Goal: Task Accomplishment & Management: Use online tool/utility

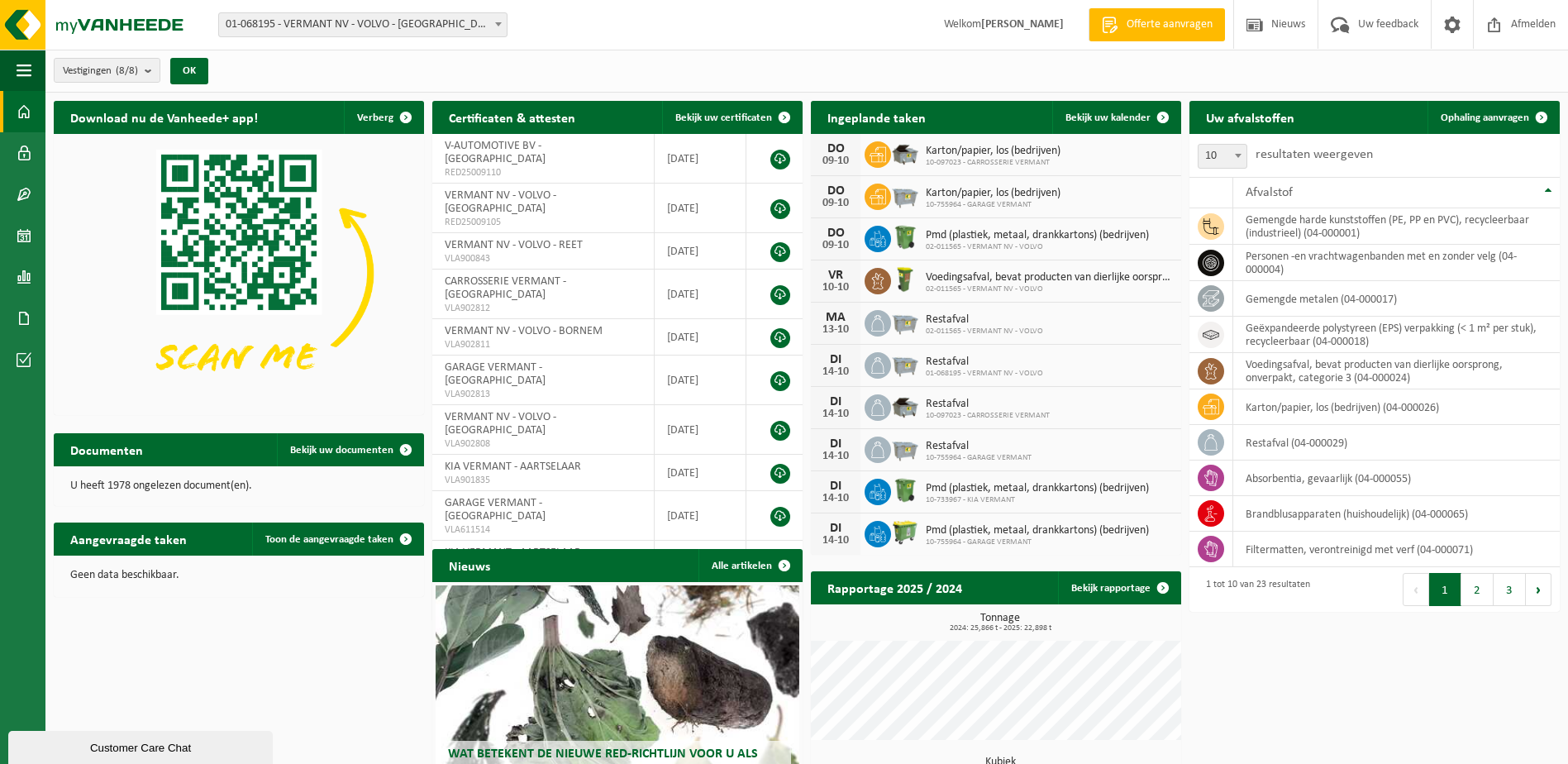
click at [498, 23] on b at bounding box center [499, 24] width 7 height 4
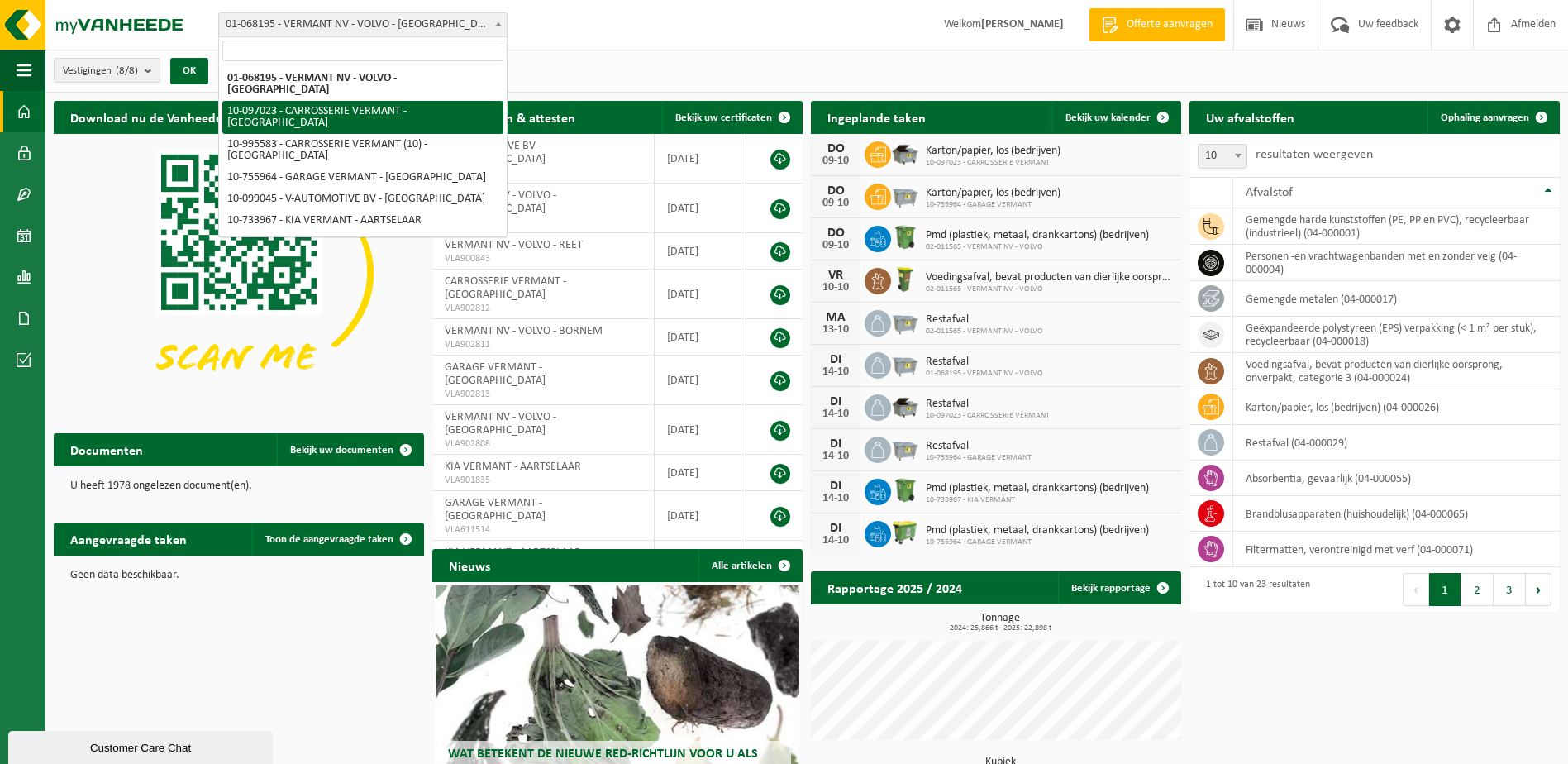
select select "7987"
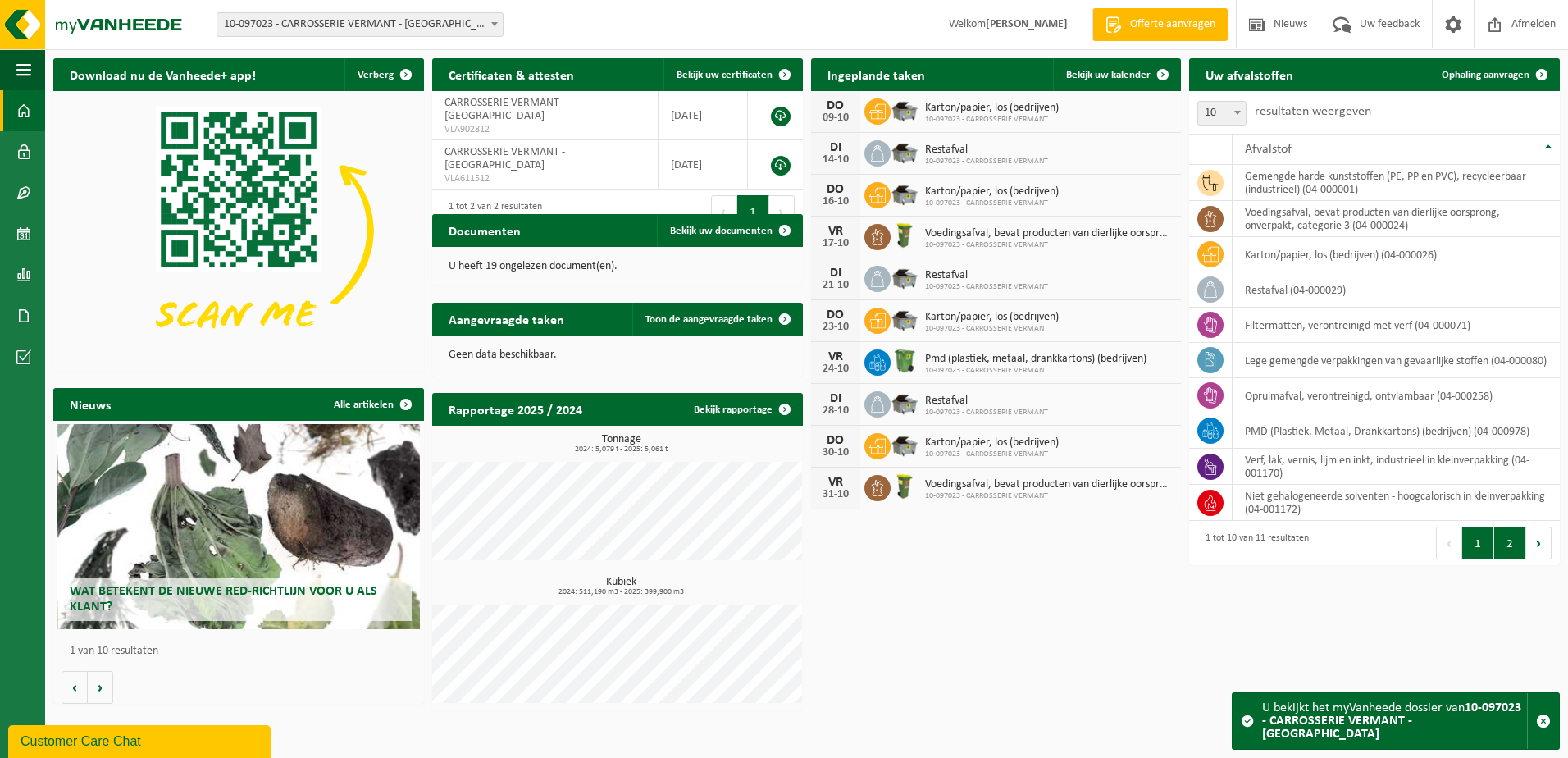
click at [1510, 540] on button "2" at bounding box center [1510, 543] width 32 height 33
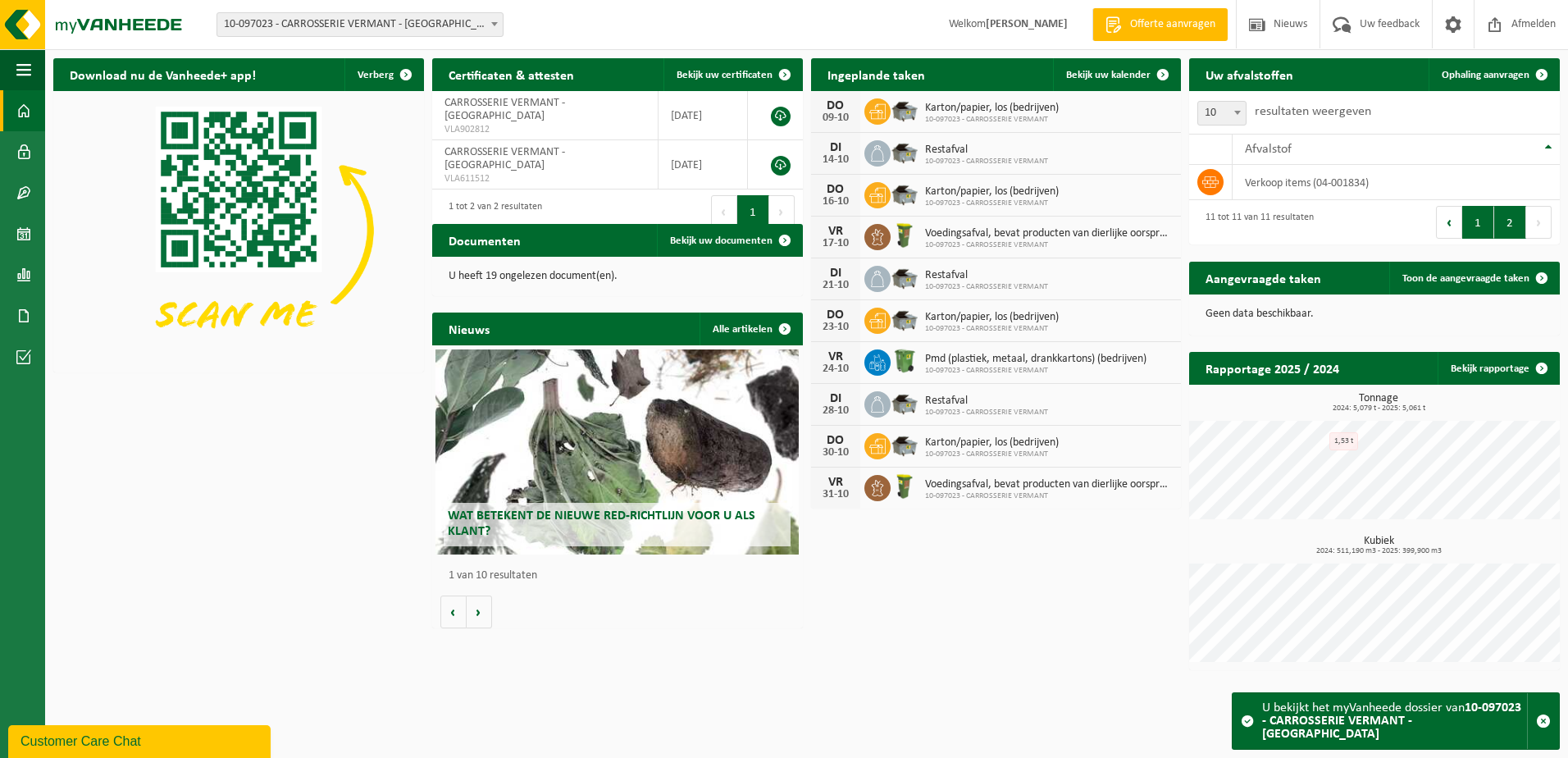
click at [1481, 221] on button "1" at bounding box center [1477, 223] width 32 height 33
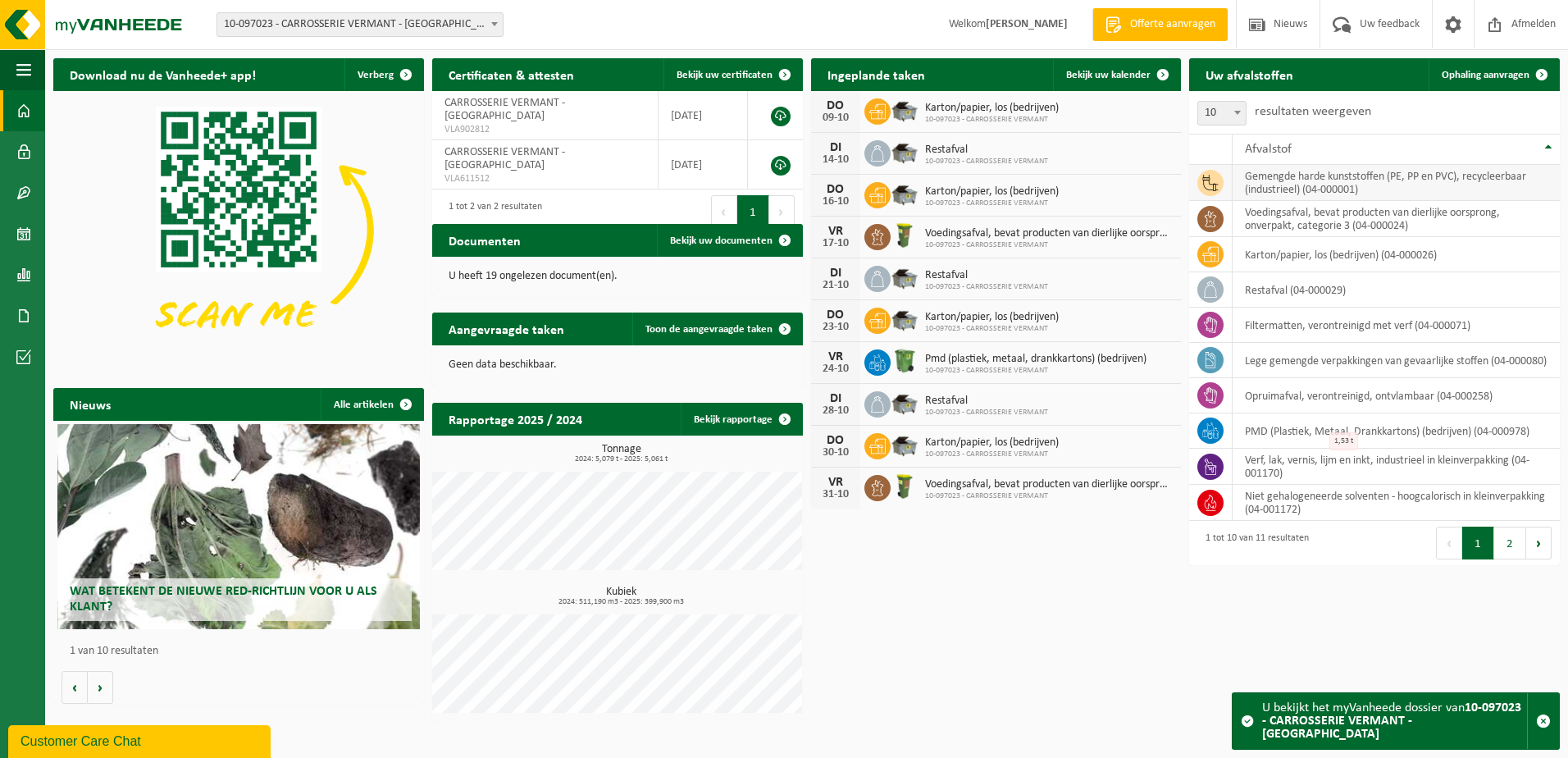
click at [1324, 187] on td "gemengde harde kunststoffen (PE, PP en PVC), recycleerbaar (industrieel) (04-00…" at bounding box center [1395, 183] width 327 height 36
click at [1208, 175] on icon at bounding box center [1210, 182] width 16 height 16
click at [1483, 74] on span "Ophaling aanvragen" at bounding box center [1486, 75] width 88 height 10
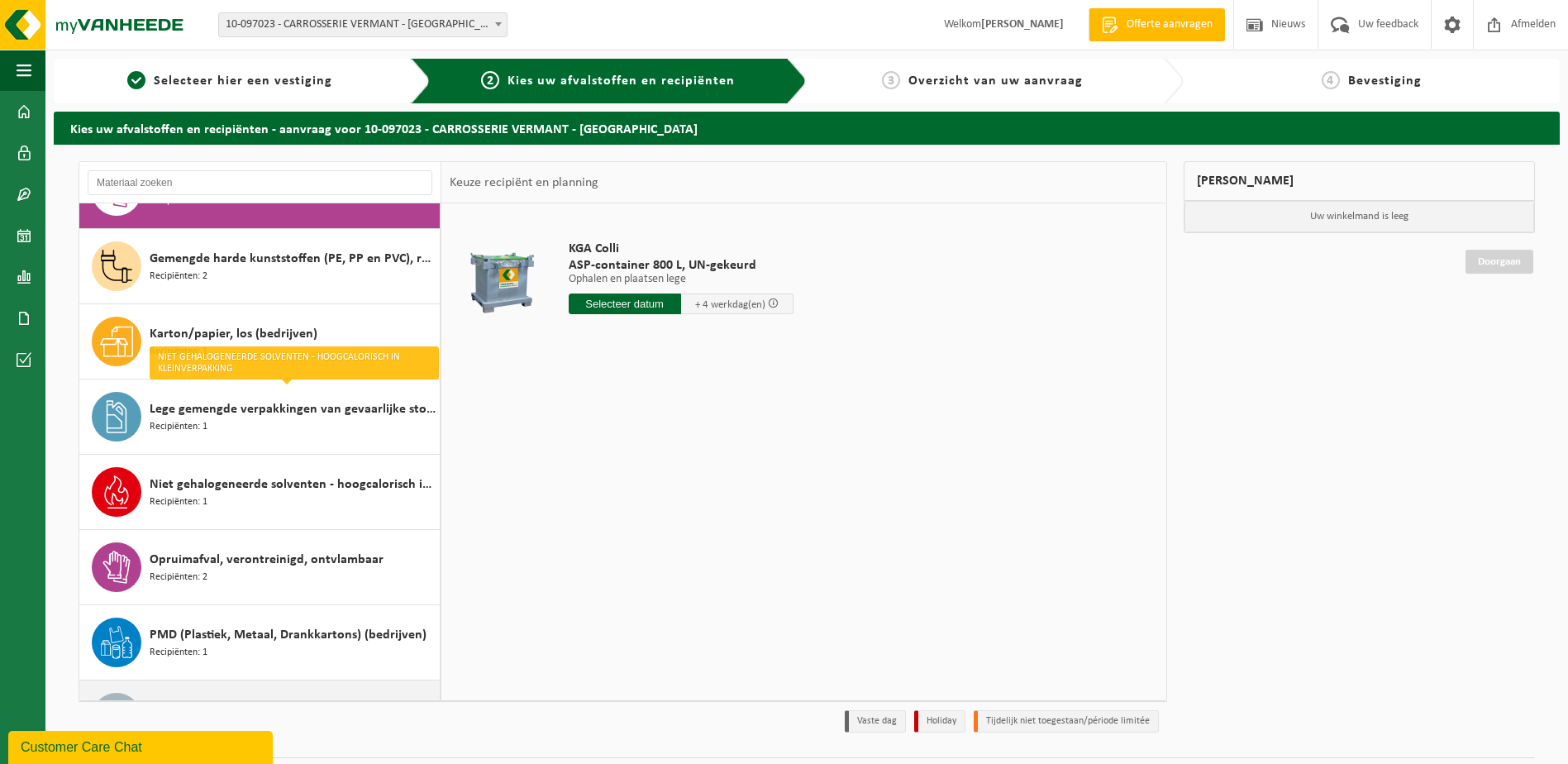
scroll to position [7, 0]
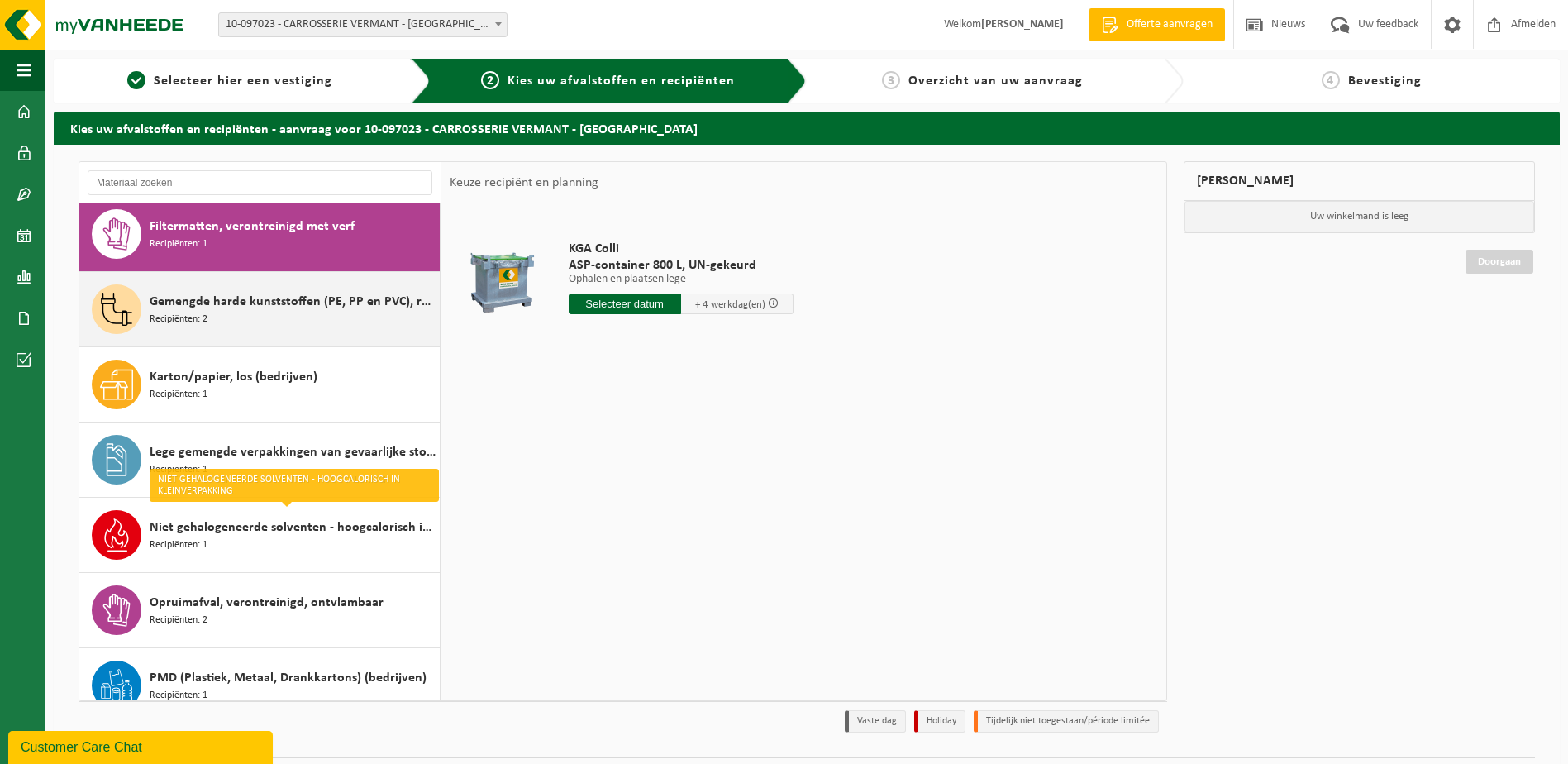
click at [216, 312] on div "Gemengde harde kunststoffen (PE, PP en PVC), recycleerbaar (industrieel) Recipi…" at bounding box center [293, 308] width 286 height 49
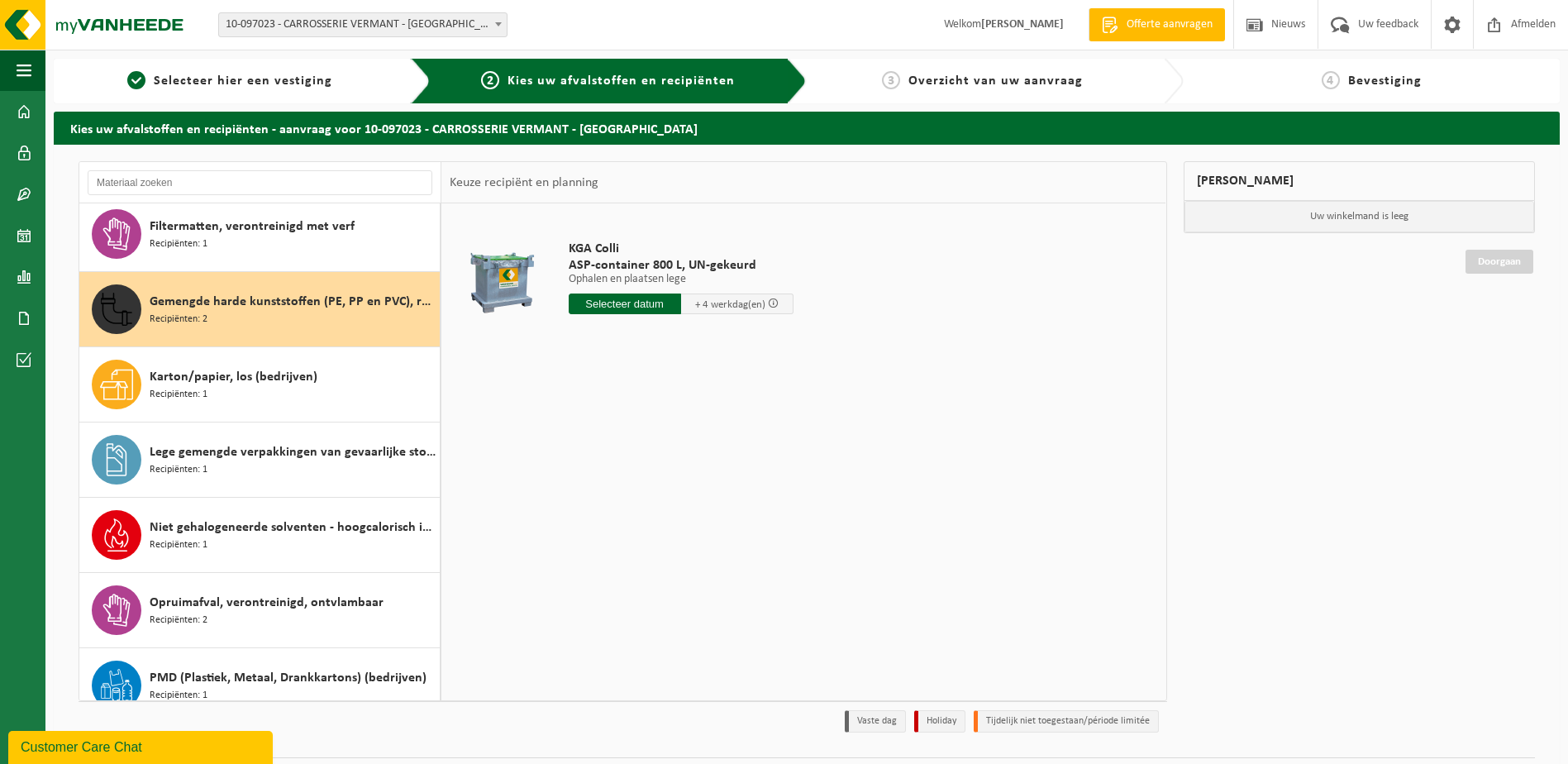
scroll to position [75, 0]
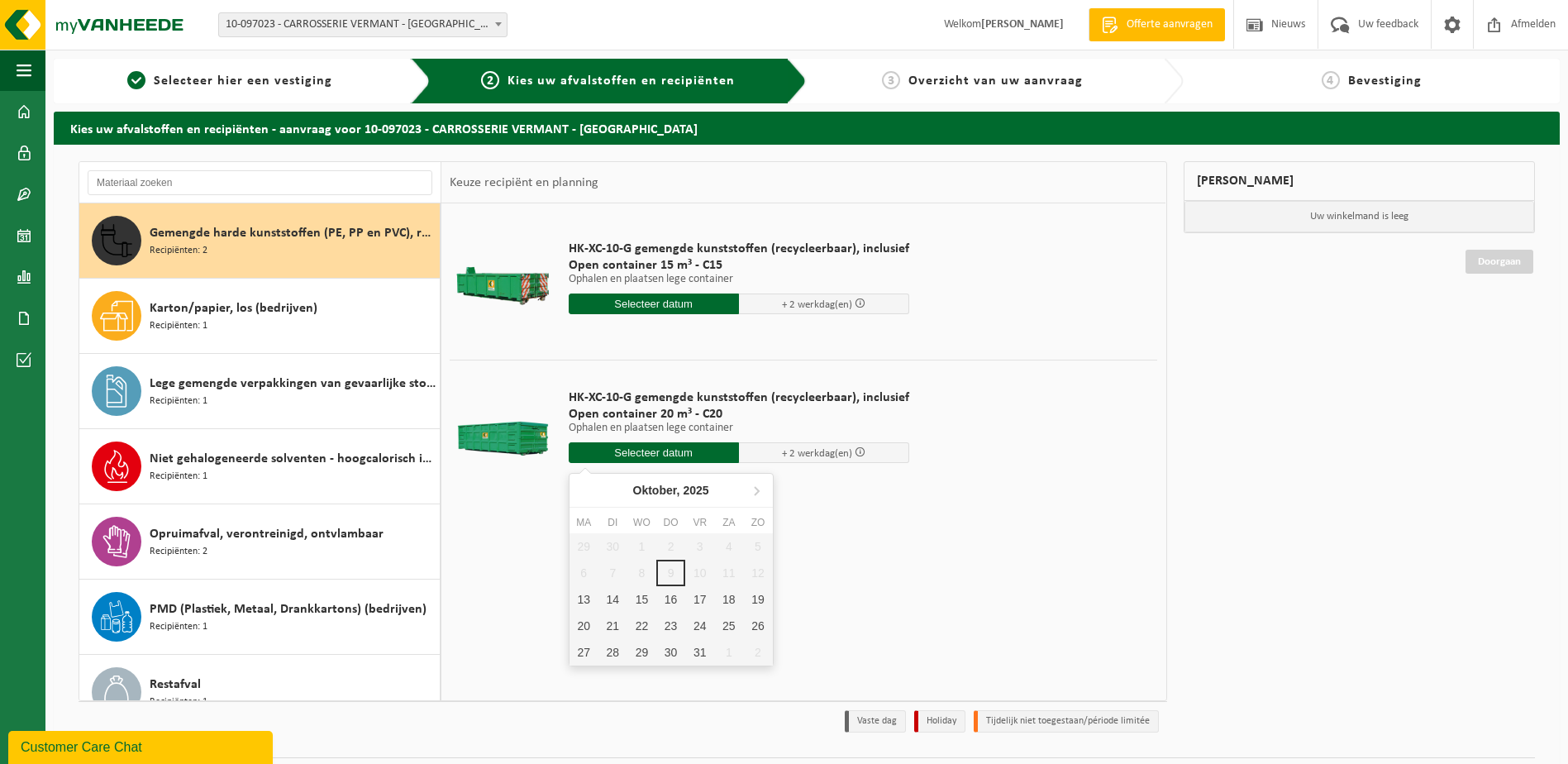
click at [666, 451] on input "text" at bounding box center [654, 453] width 171 height 21
click at [669, 601] on div "16" at bounding box center [671, 599] width 29 height 27
type input "Van 2025-10-16"
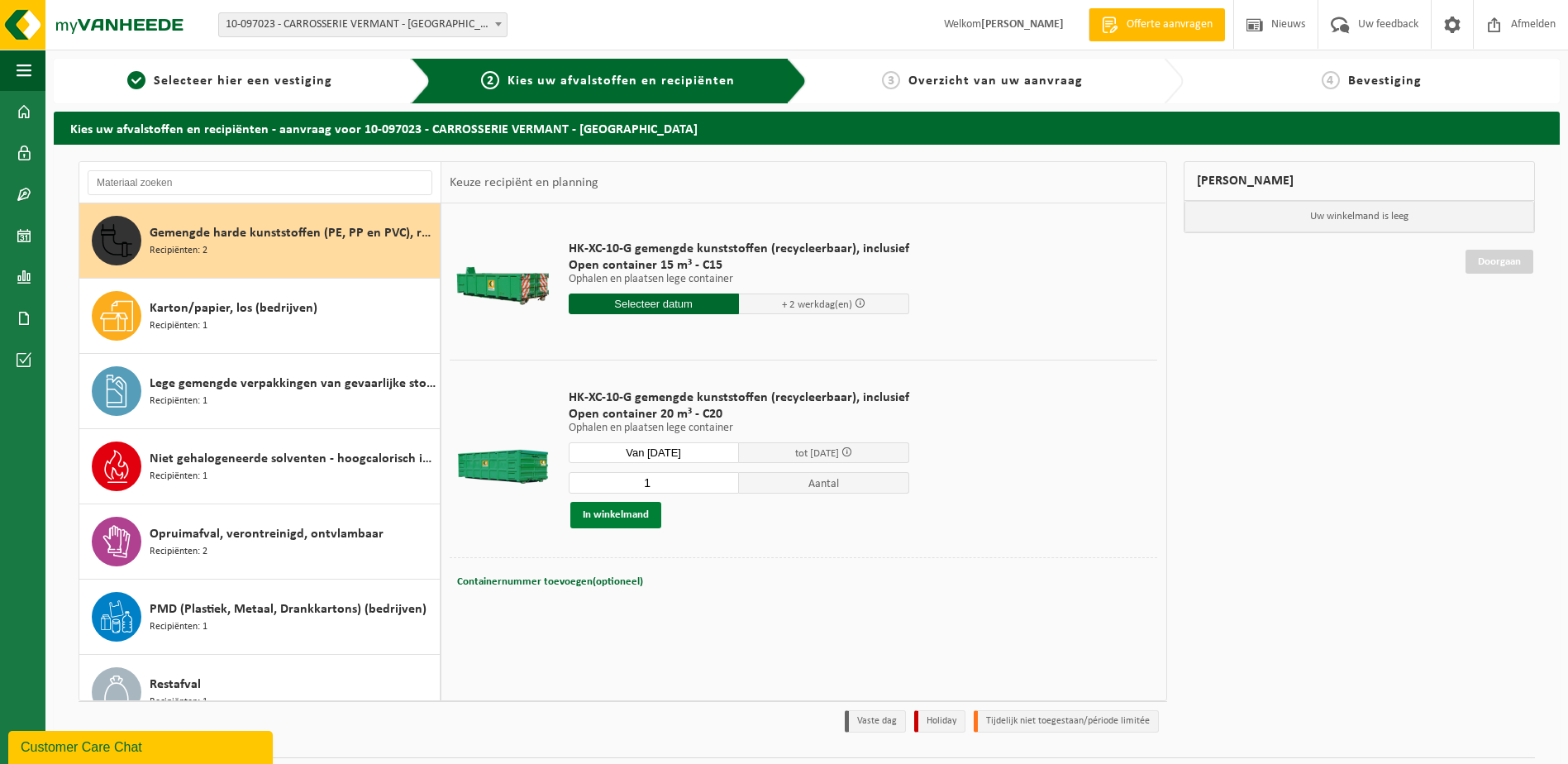
click at [642, 515] on button "In winkelmand" at bounding box center [615, 515] width 91 height 27
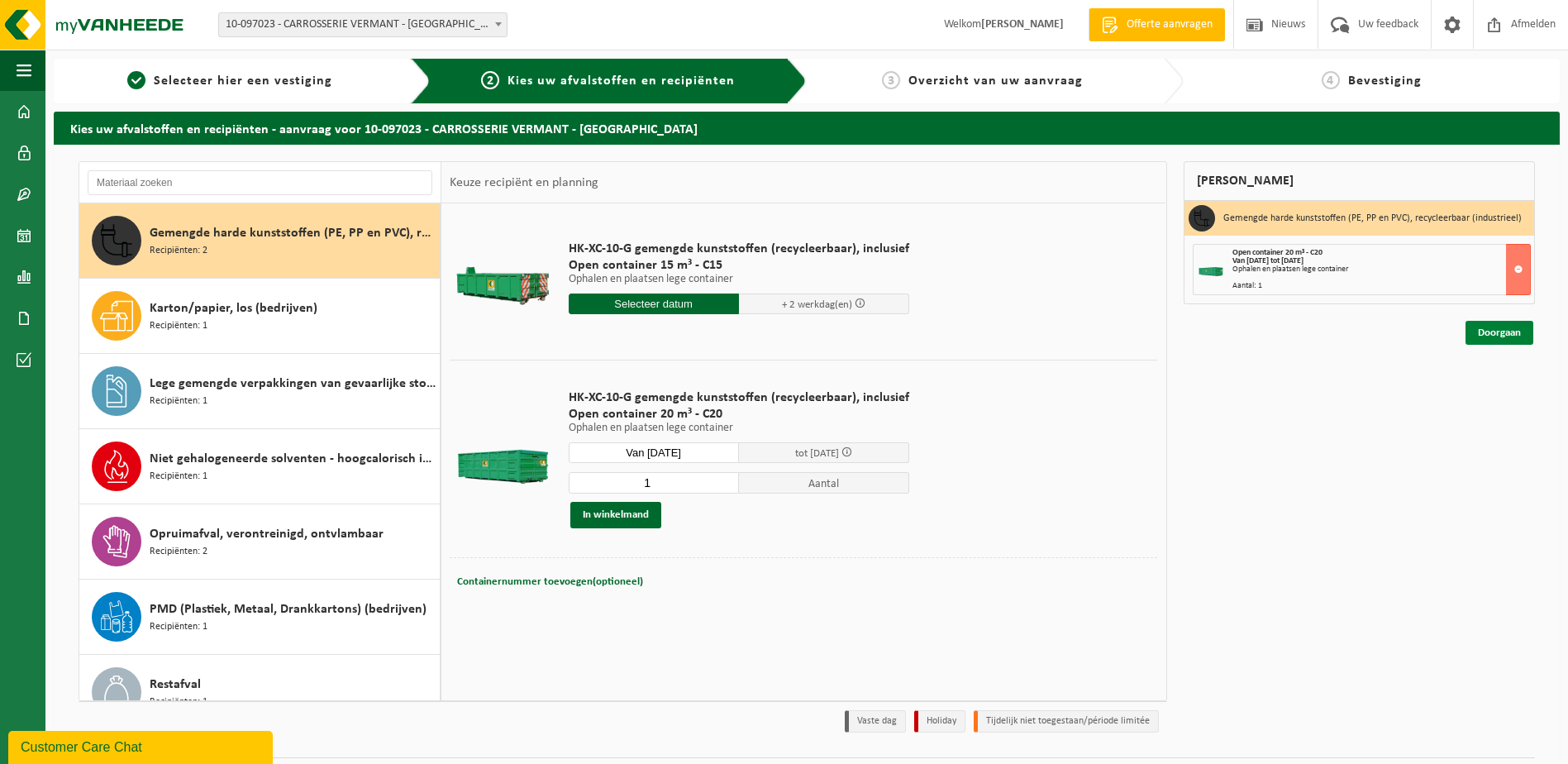
click at [1493, 335] on link "Doorgaan" at bounding box center [1500, 333] width 68 height 24
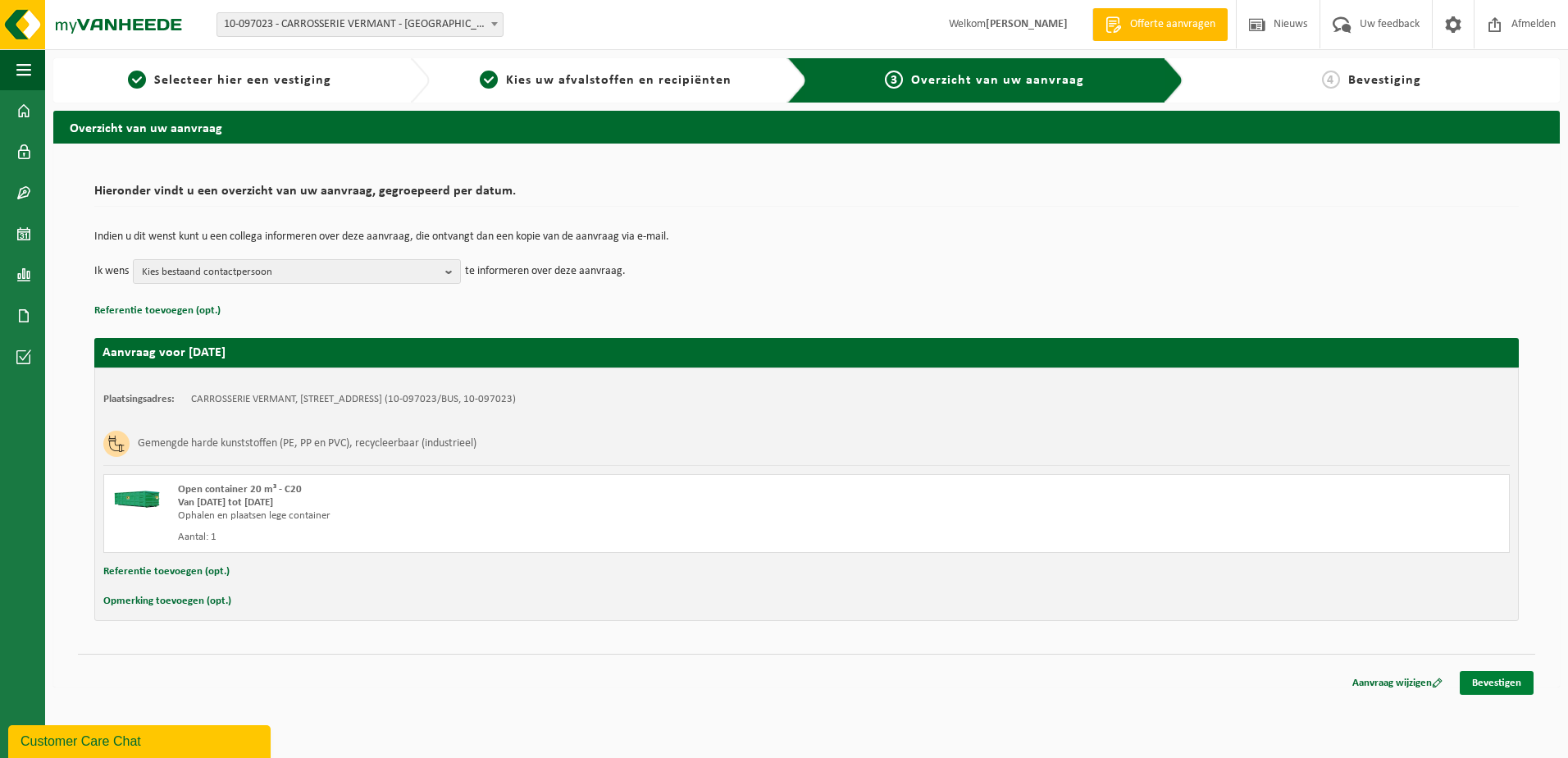
click at [1506, 680] on link "Bevestigen" at bounding box center [1497, 683] width 74 height 24
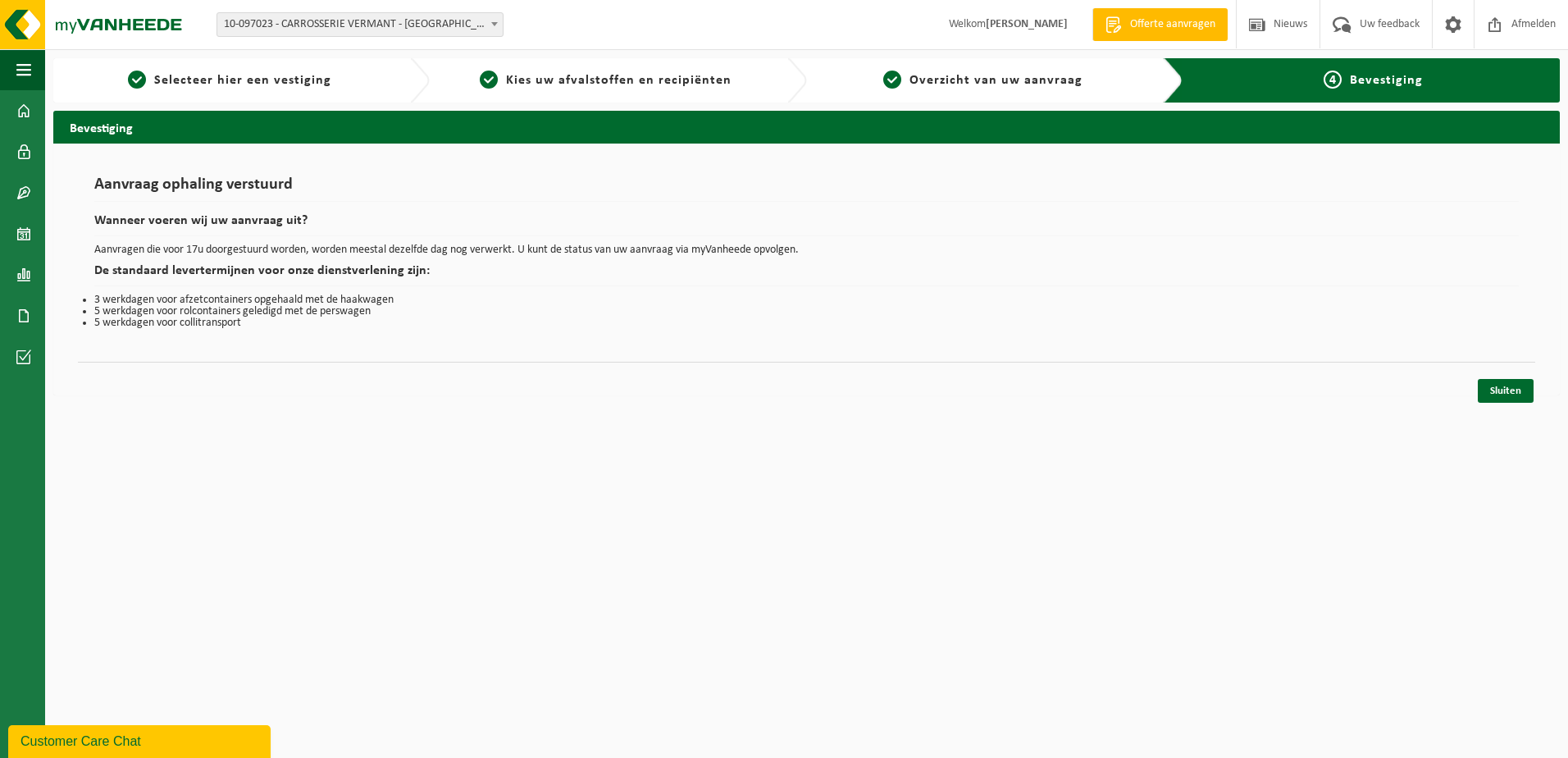
click at [873, 379] on div "Aanvraag ophaling verstuurd Wanneer voeren wij uw aanvraag uit? Aanvragen die v…" at bounding box center [806, 269] width 1506 height 252
click at [1502, 394] on link "Sluiten" at bounding box center [1505, 391] width 56 height 24
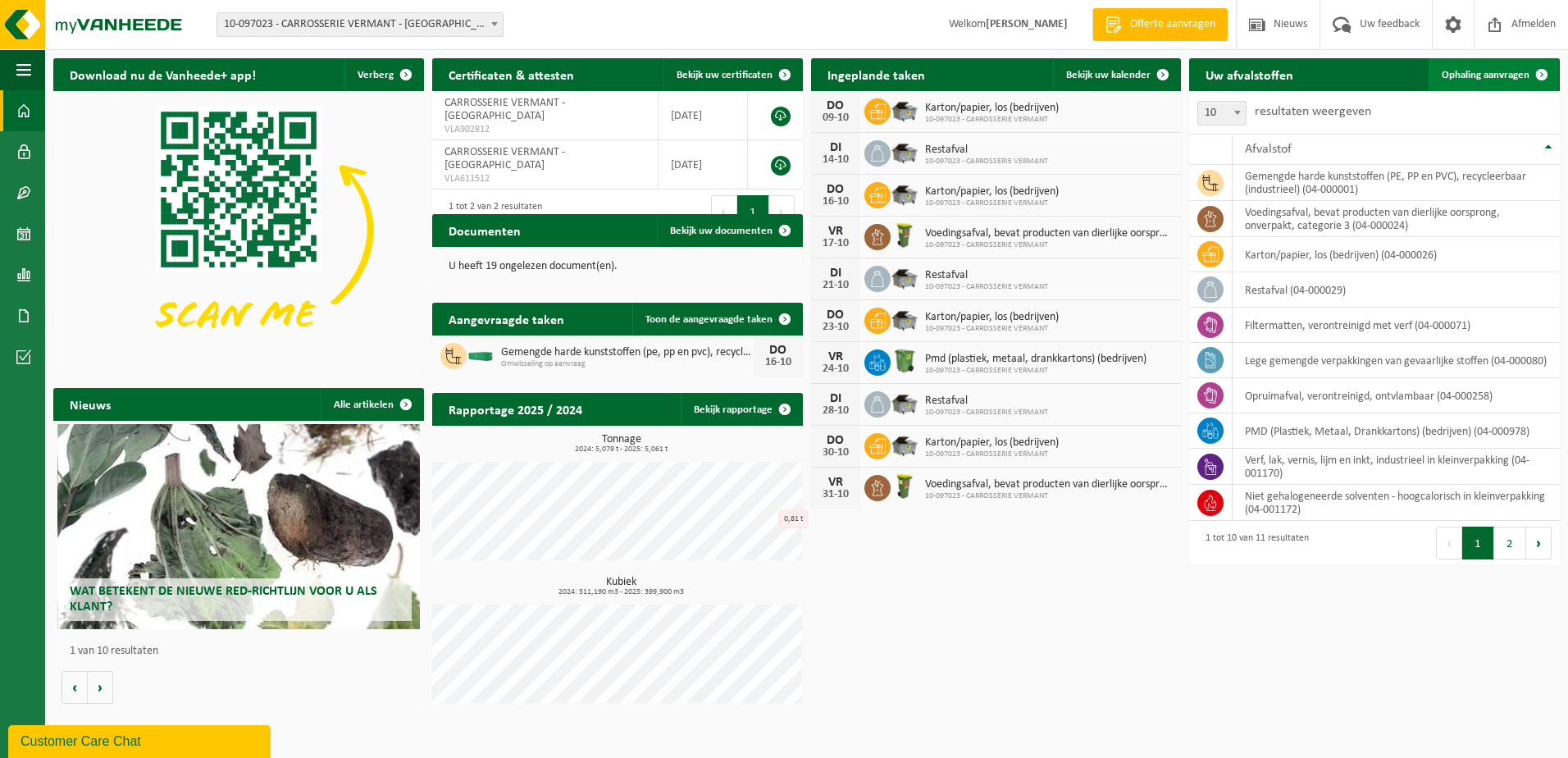
click at [1471, 71] on span "Ophaling aanvragen" at bounding box center [1486, 75] width 88 height 10
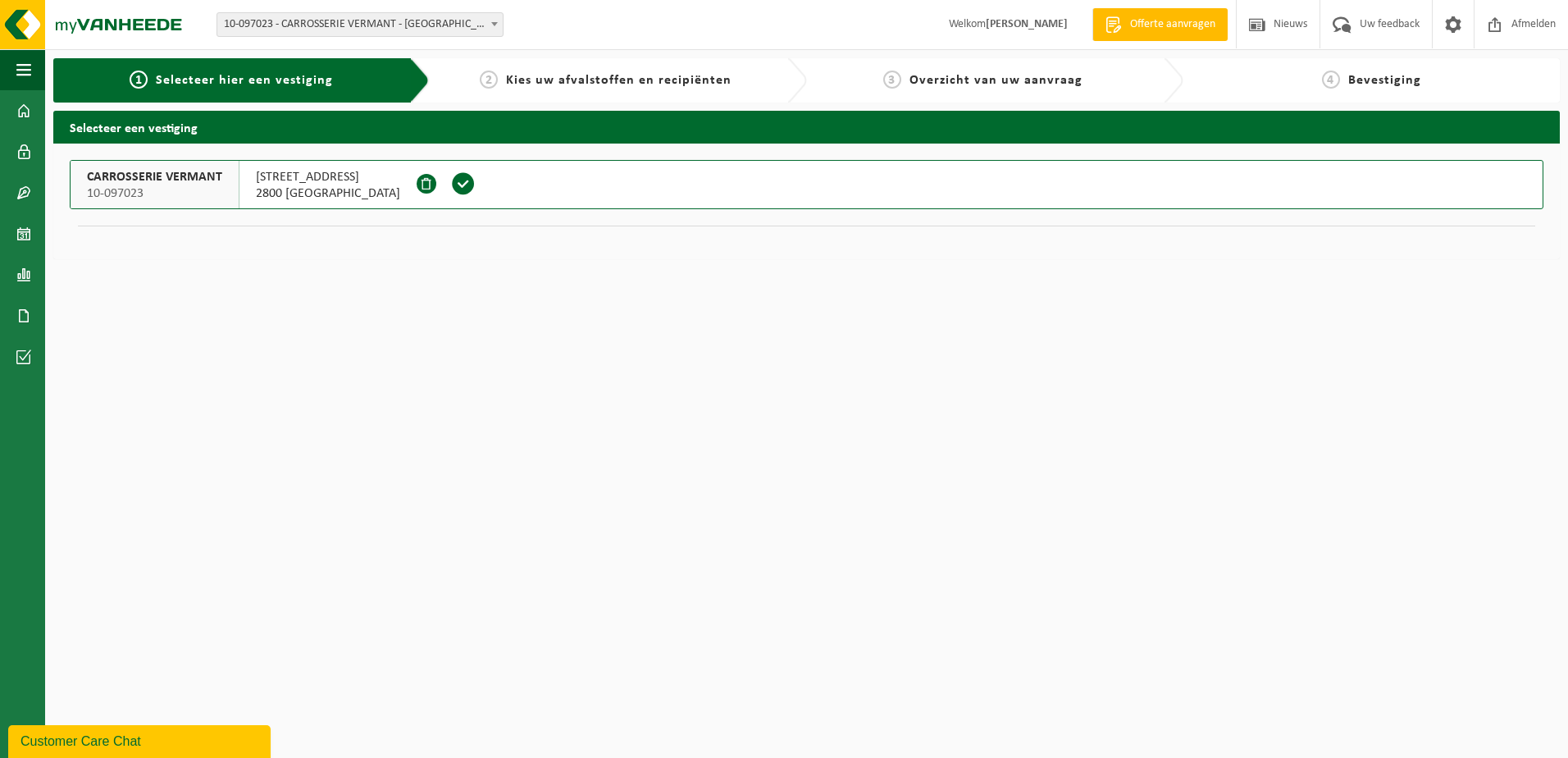
click at [335, 178] on span "GENERAAL DE WITTELAAN 8" at bounding box center [328, 177] width 144 height 16
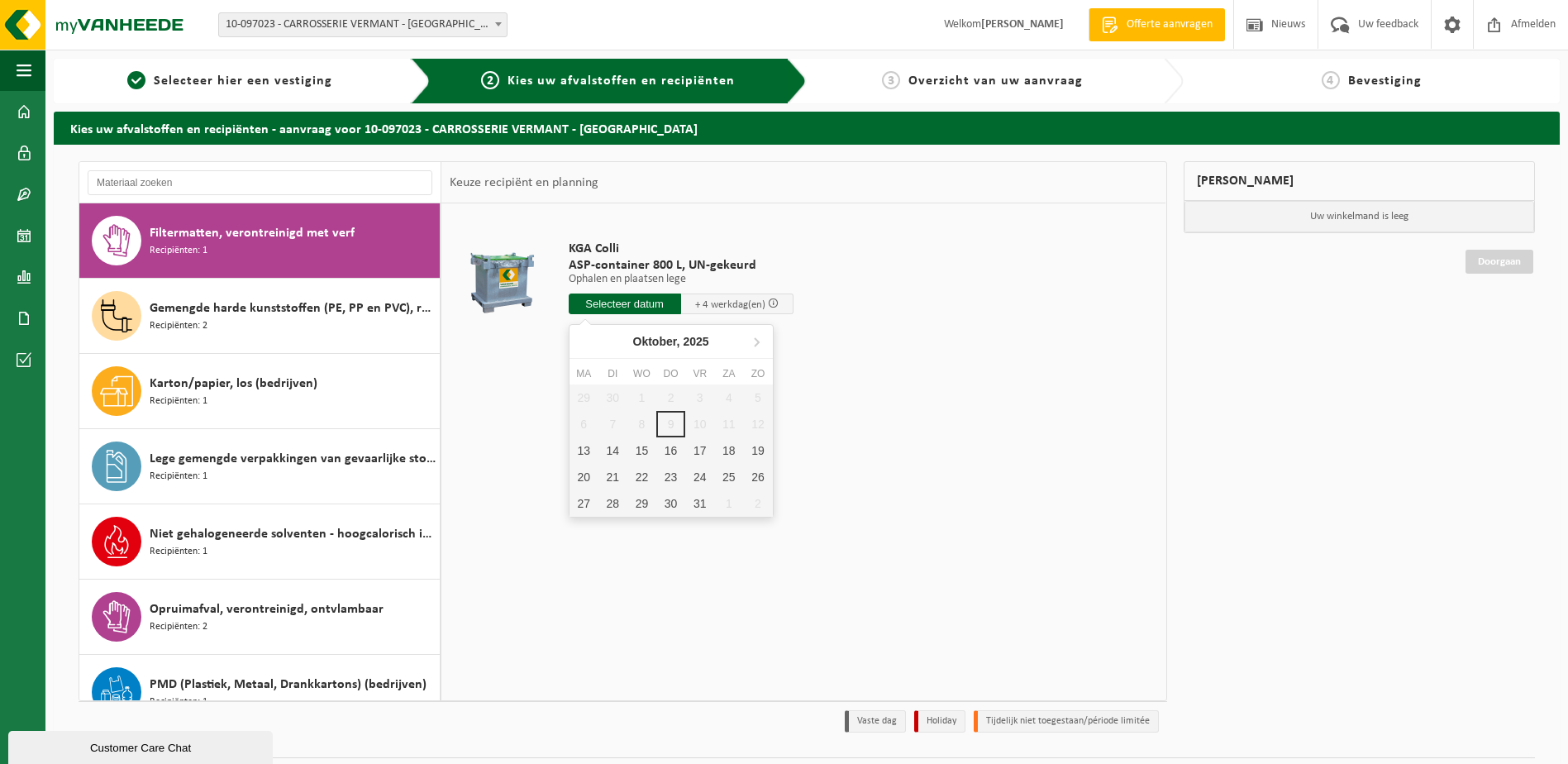
click at [639, 305] on input "text" at bounding box center [625, 304] width 113 height 21
click at [668, 454] on div "16" at bounding box center [671, 450] width 29 height 27
type input "Van [DATE]"
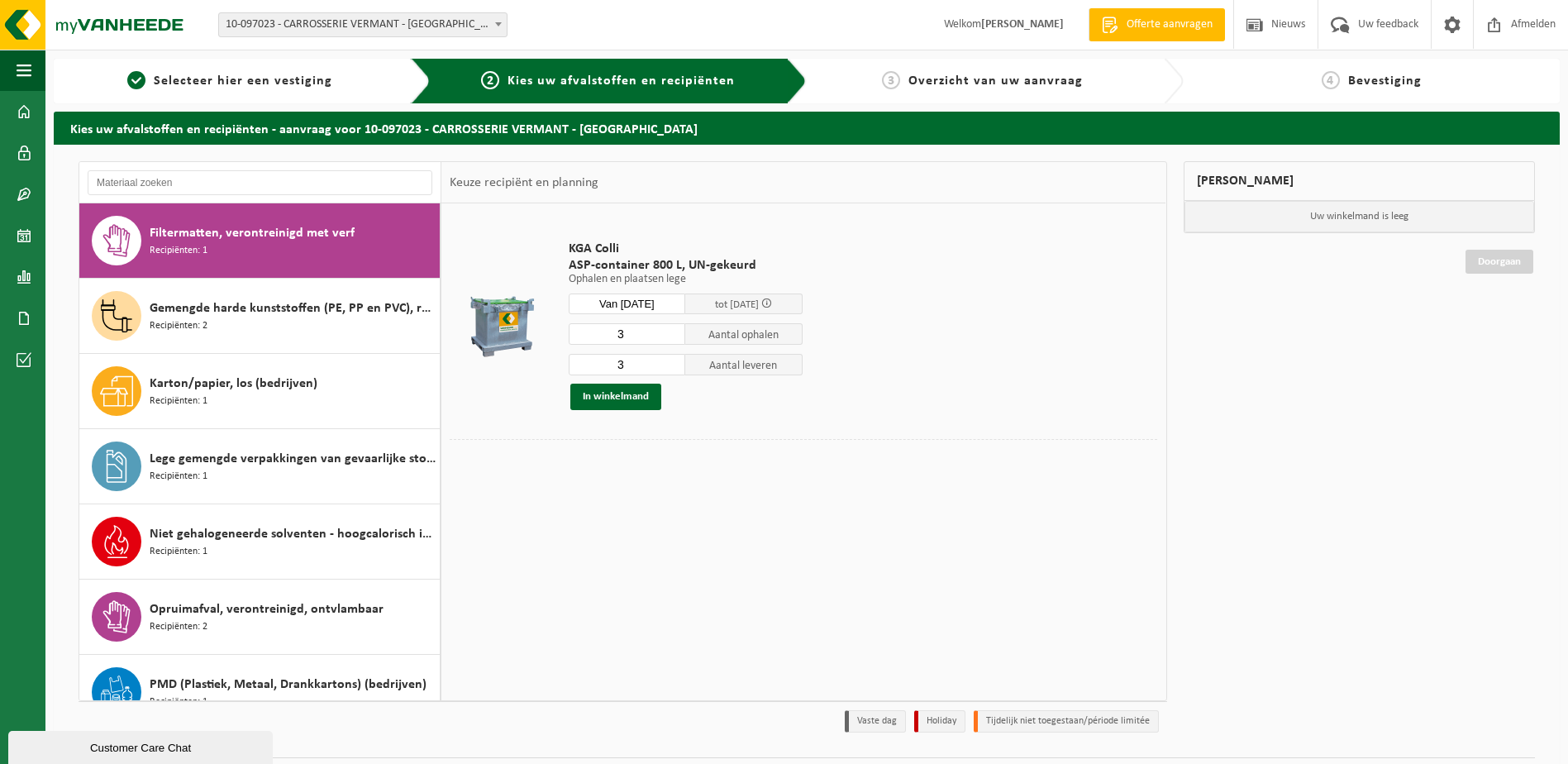
click at [649, 339] on input "3" at bounding box center [628, 333] width 118 height 22
click at [671, 334] on input "2" at bounding box center [628, 333] width 118 height 22
type input "1"
click at [671, 334] on input "1" at bounding box center [628, 333] width 118 height 22
type input "4"
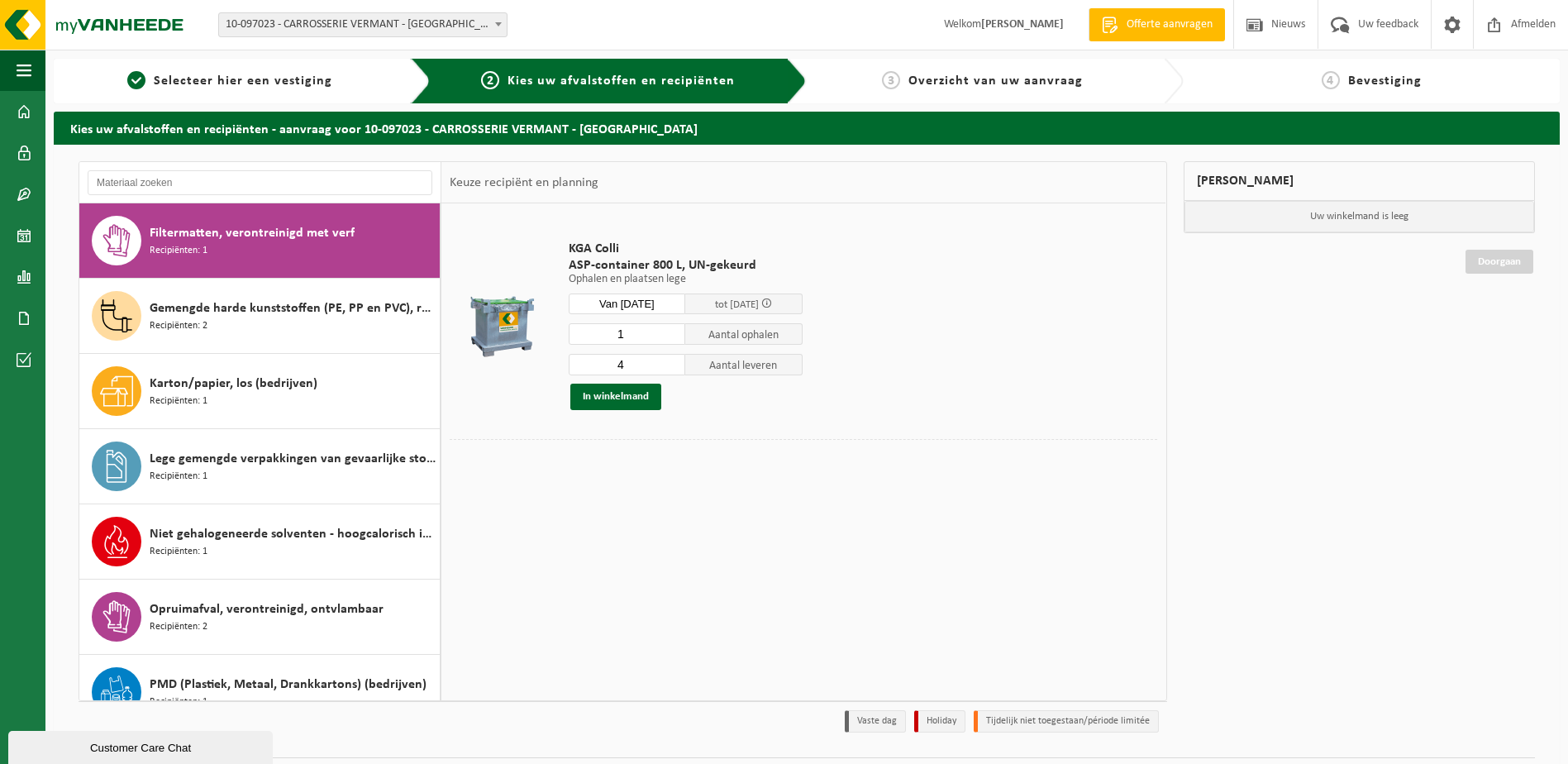
click at [673, 361] on input "4" at bounding box center [628, 364] width 118 height 22
click at [633, 400] on button "In winkelmand" at bounding box center [615, 397] width 91 height 27
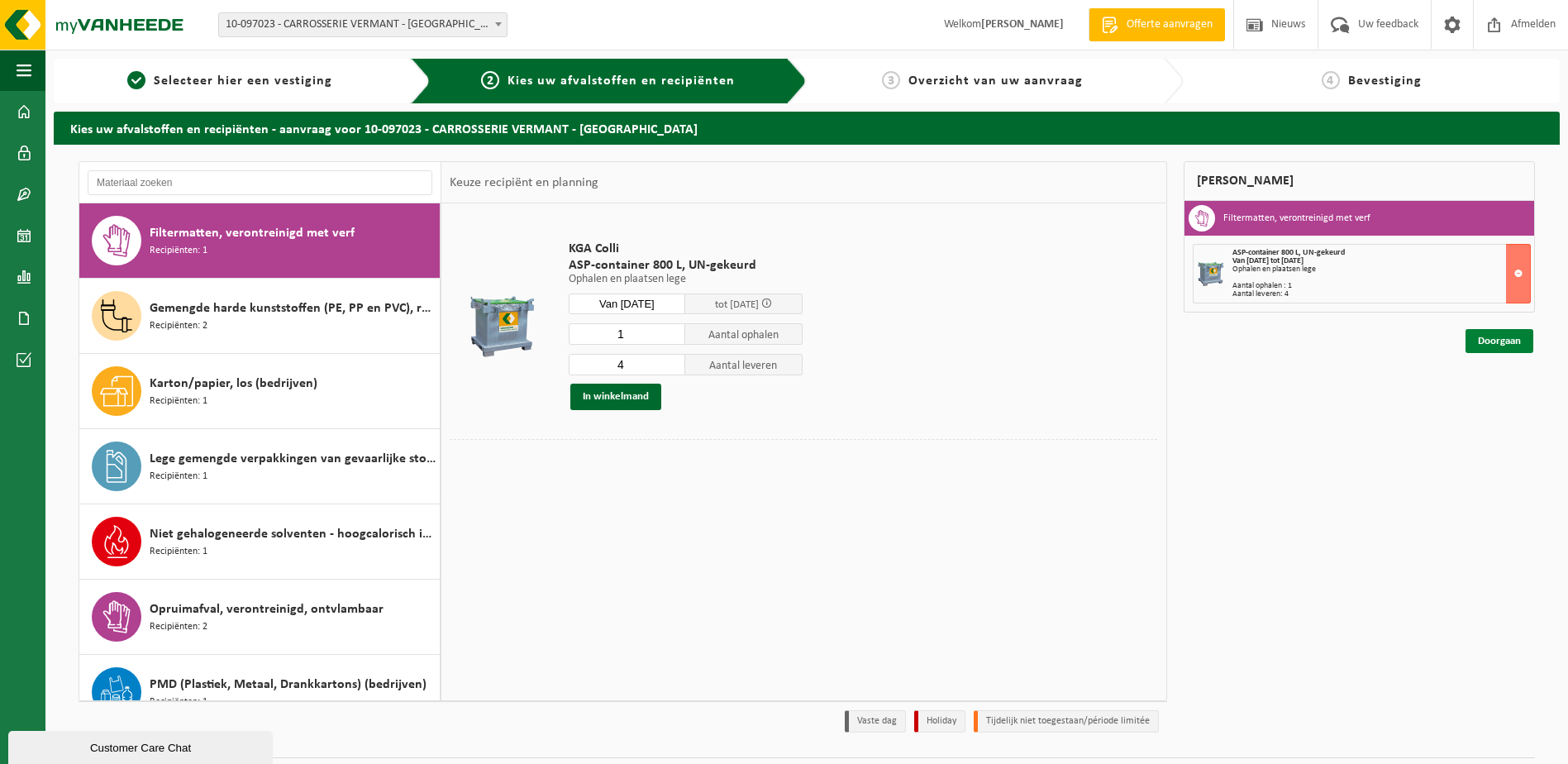
click at [1500, 349] on link "Doorgaan" at bounding box center [1500, 341] width 68 height 24
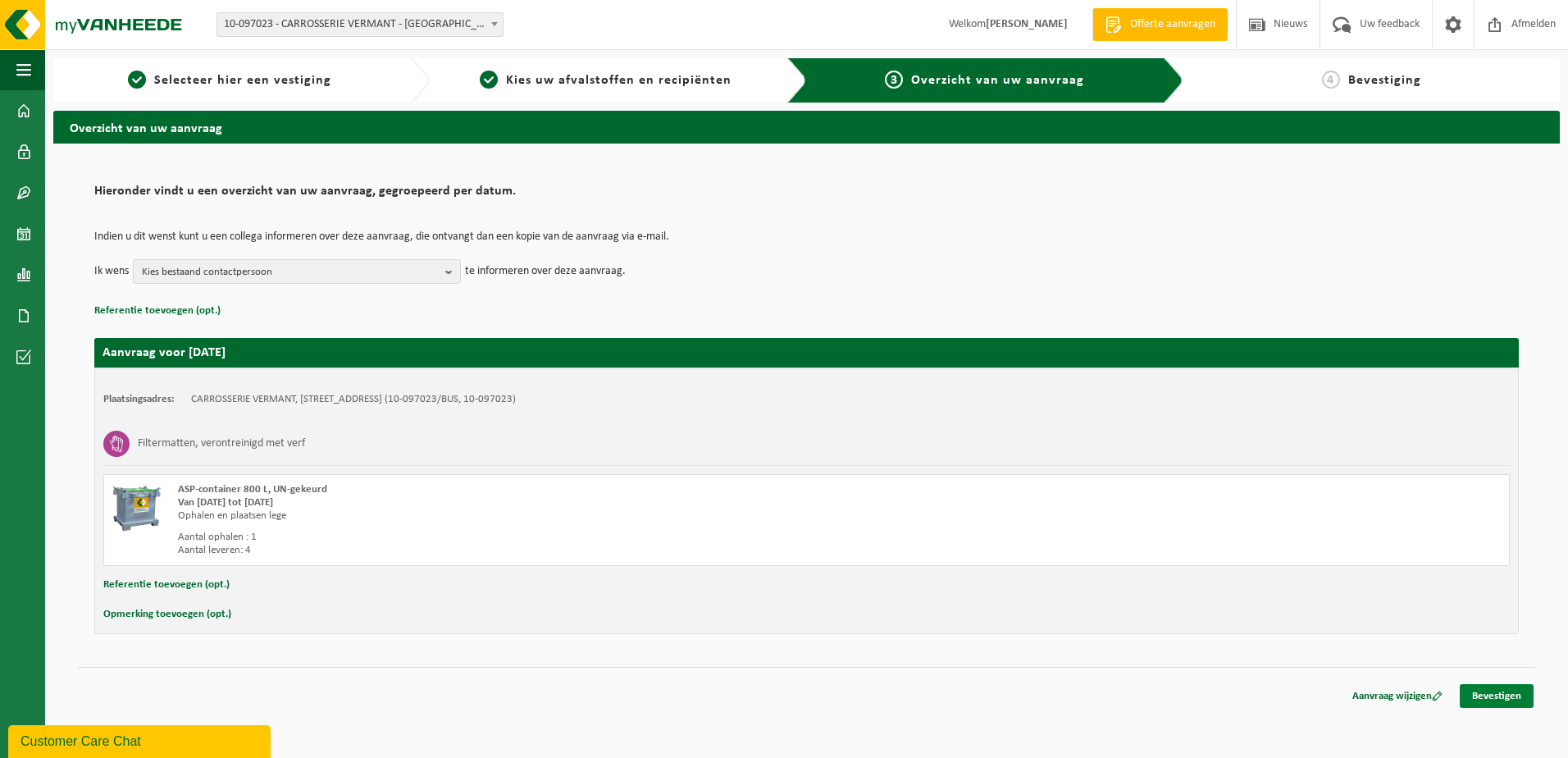
click at [1498, 704] on link "Bevestigen" at bounding box center [1497, 696] width 74 height 24
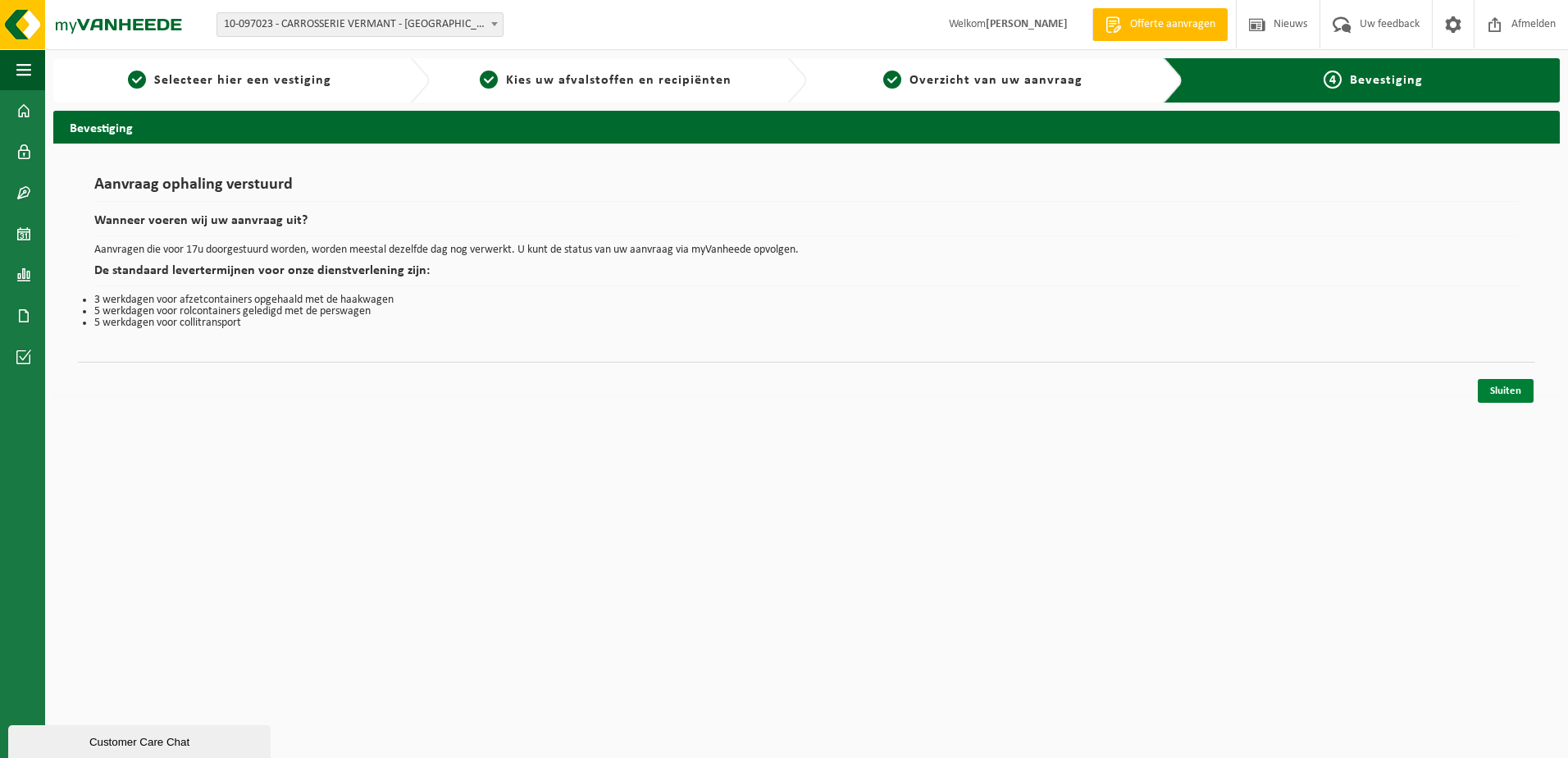
click at [1518, 389] on link "Sluiten" at bounding box center [1505, 391] width 56 height 24
